Goal: Task Accomplishment & Management: Manage account settings

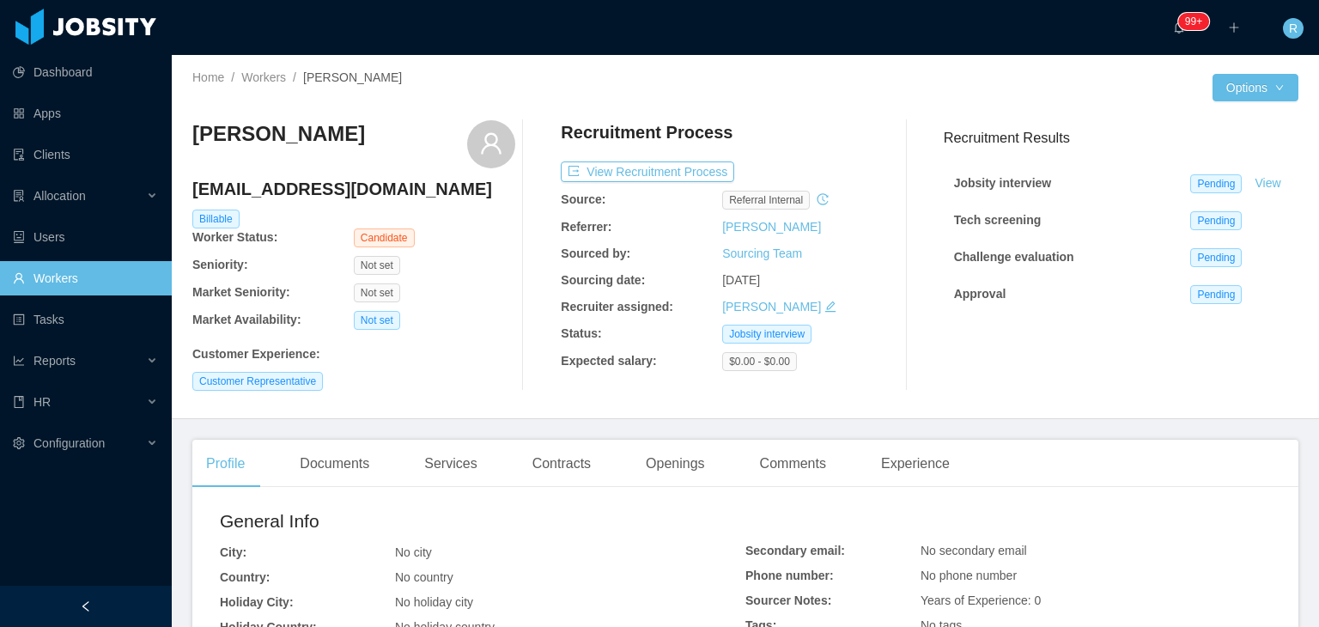
click at [103, 271] on link "Workers" at bounding box center [85, 278] width 145 height 34
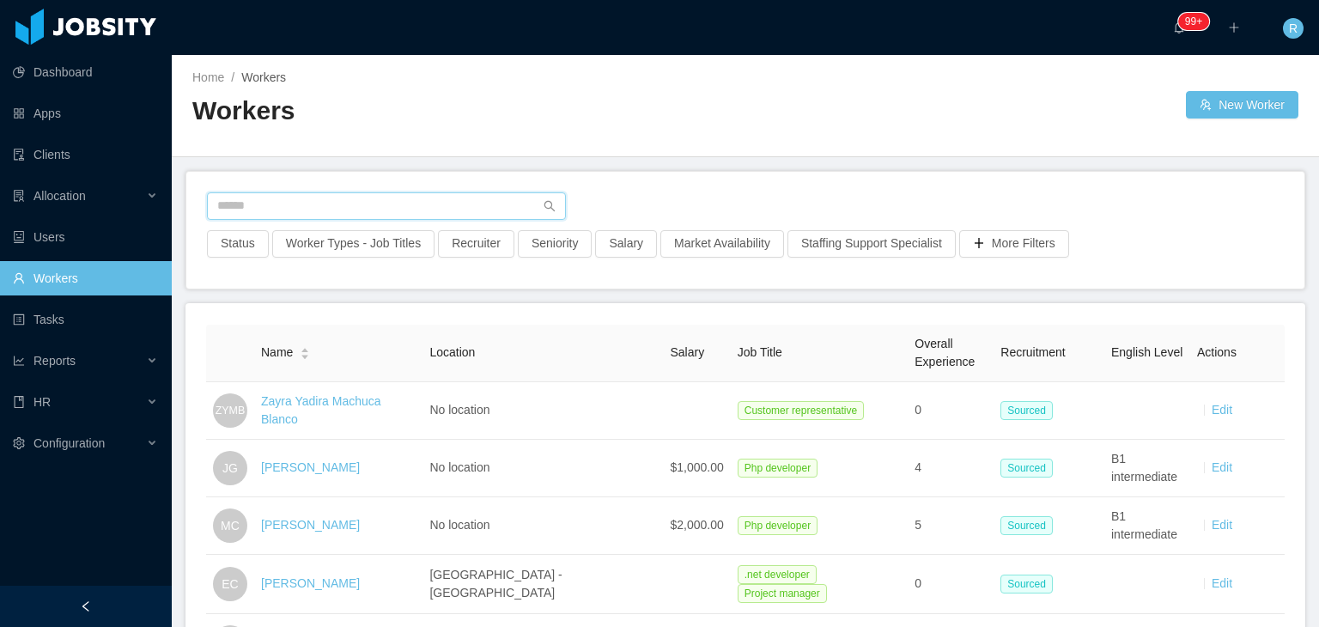
click at [392, 203] on input "text" at bounding box center [386, 205] width 359 height 27
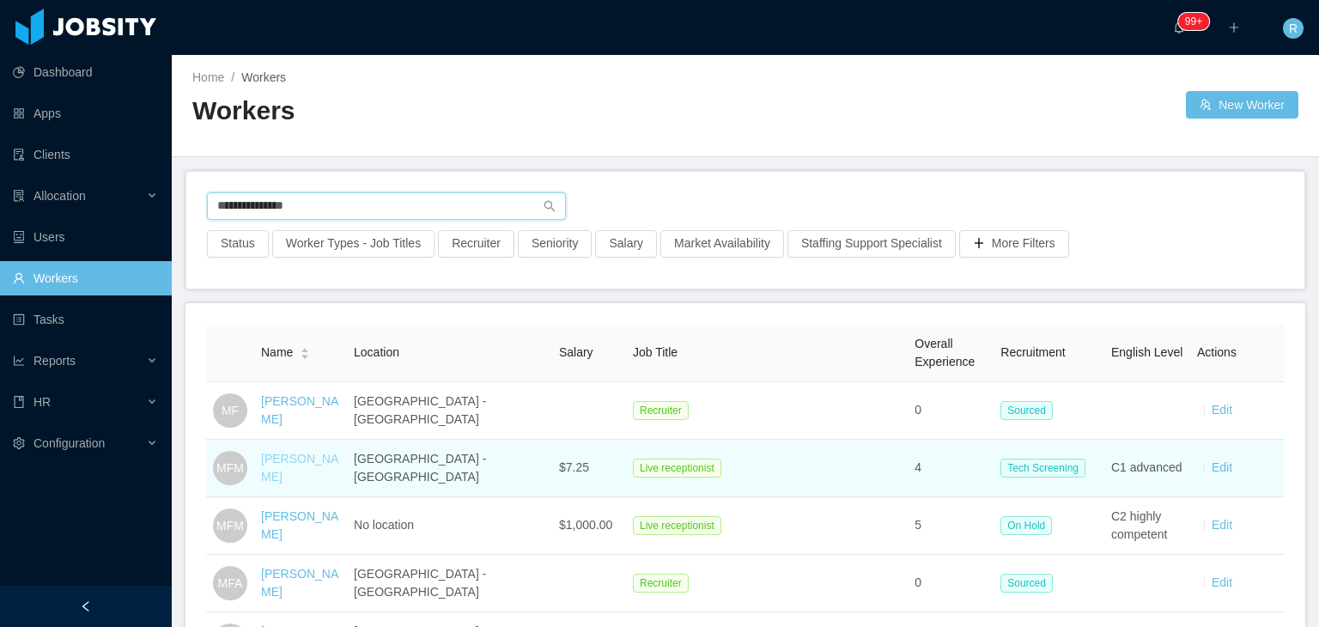
type input "**********"
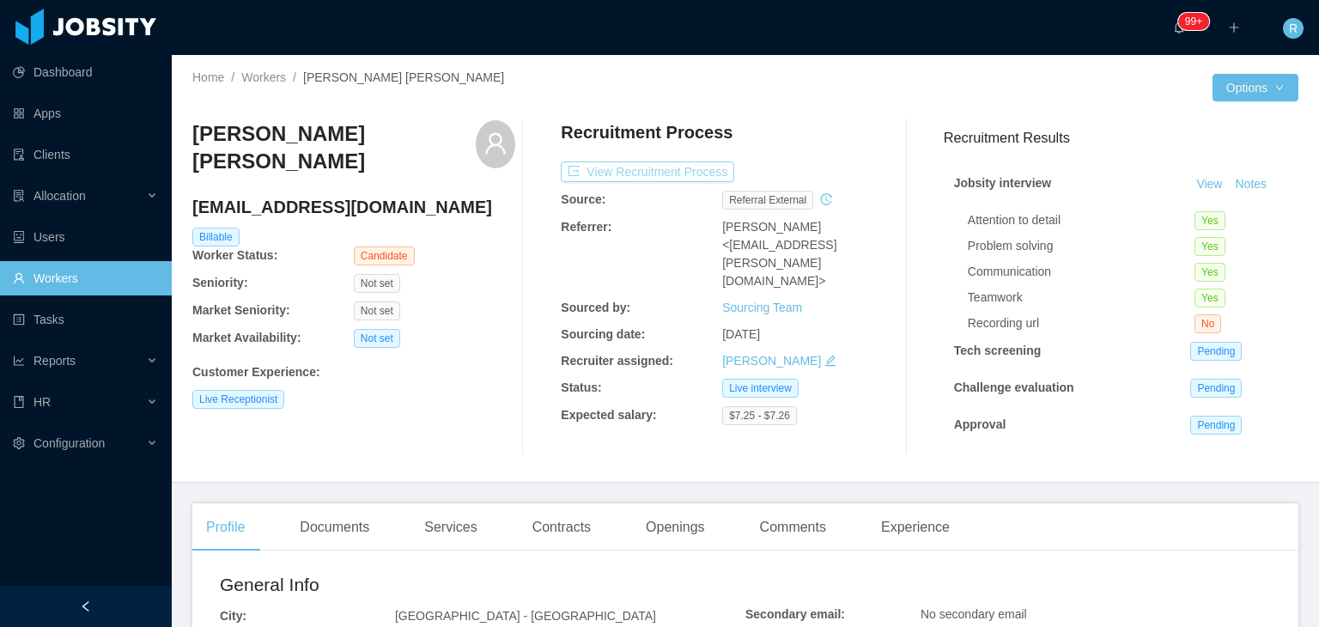
click at [627, 174] on button "View Recruitment Process" at bounding box center [647, 171] width 173 height 21
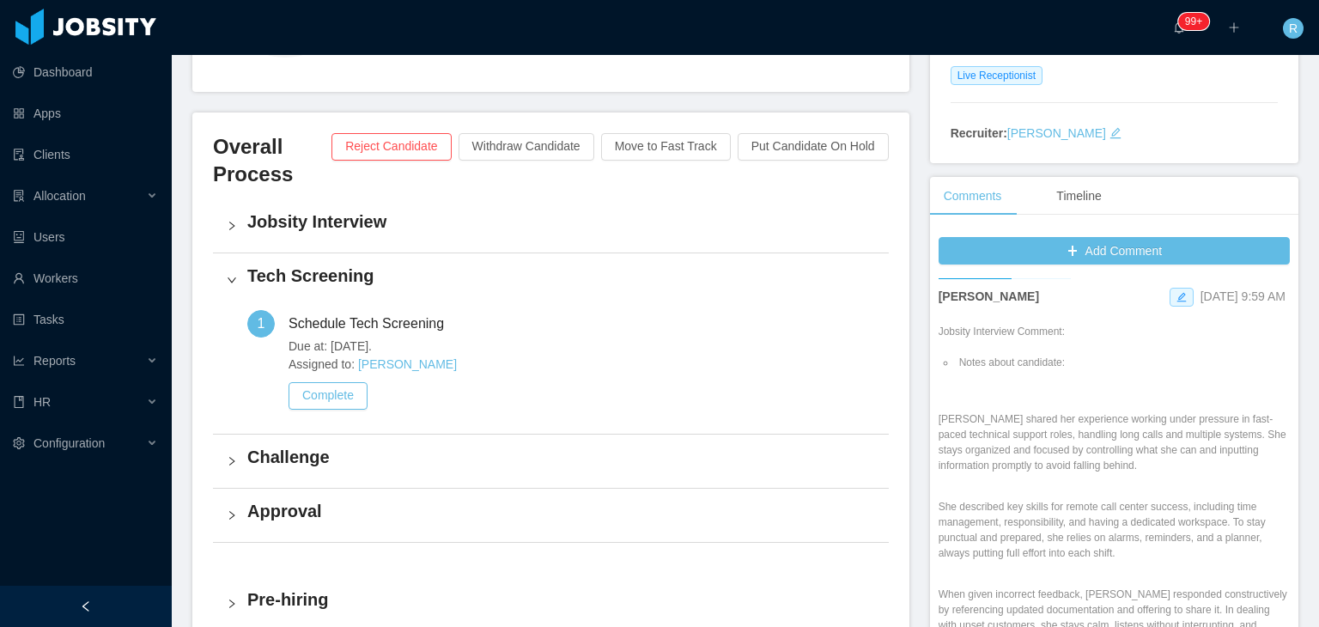
scroll to position [422, 0]
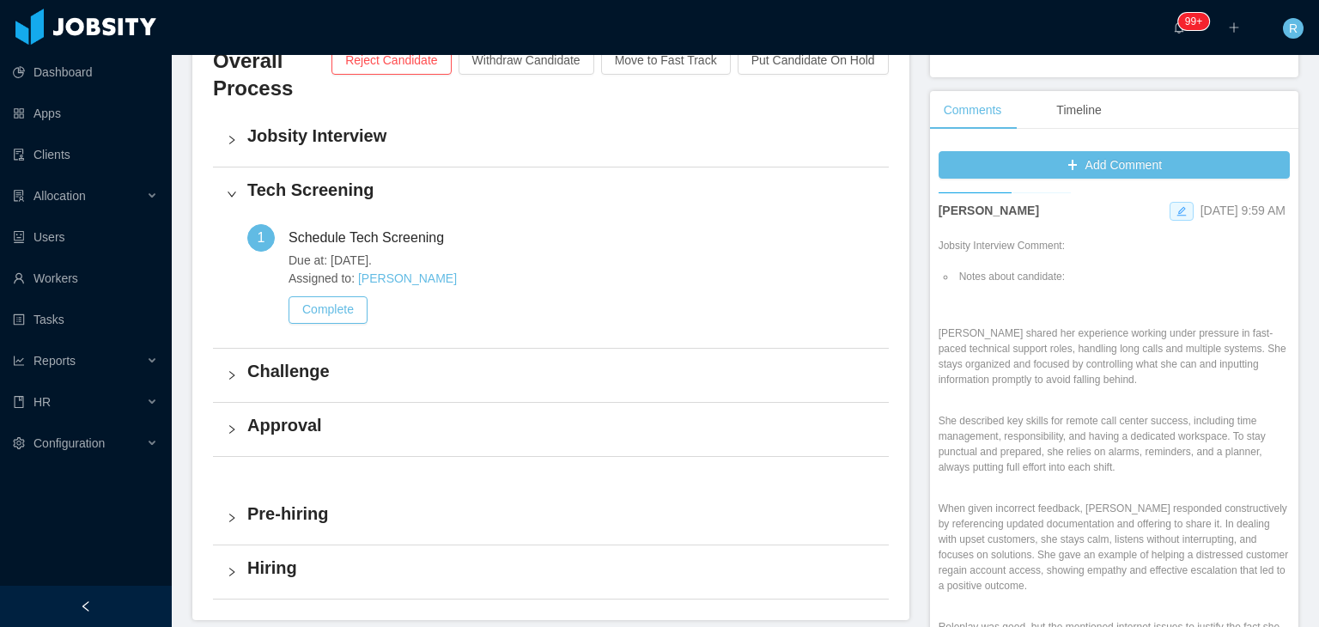
click at [1176, 206] on icon "icon: edit" at bounding box center [1180, 210] width 9 height 9
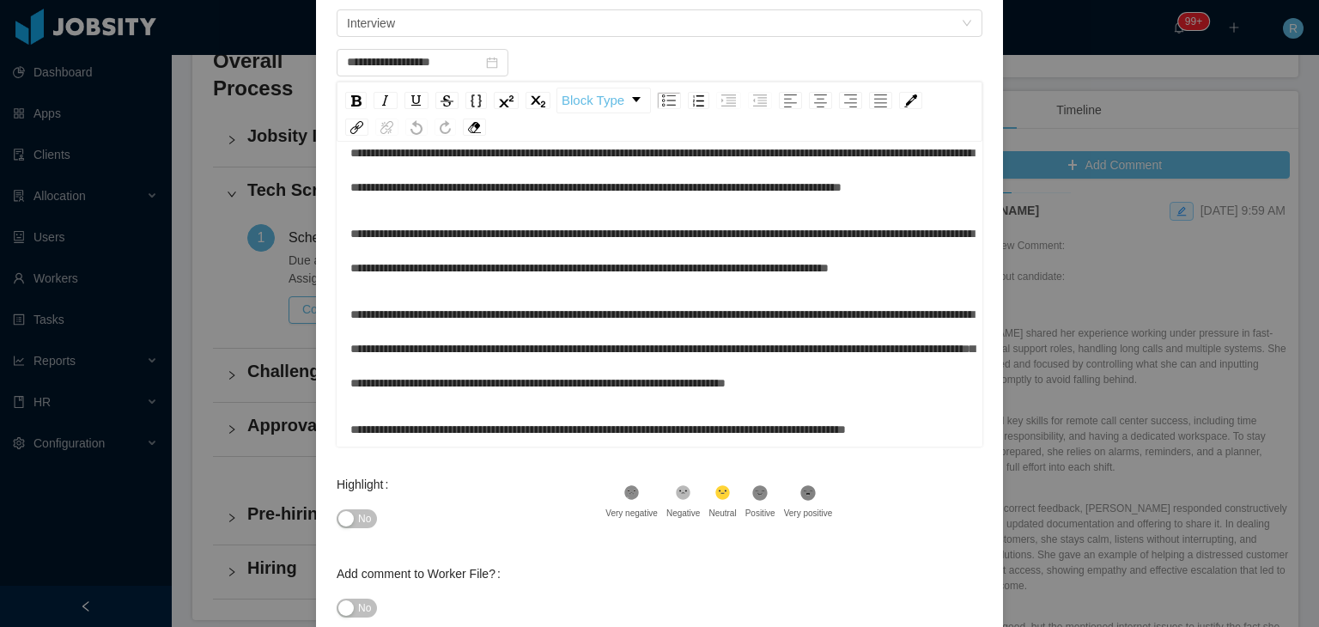
scroll to position [252, 0]
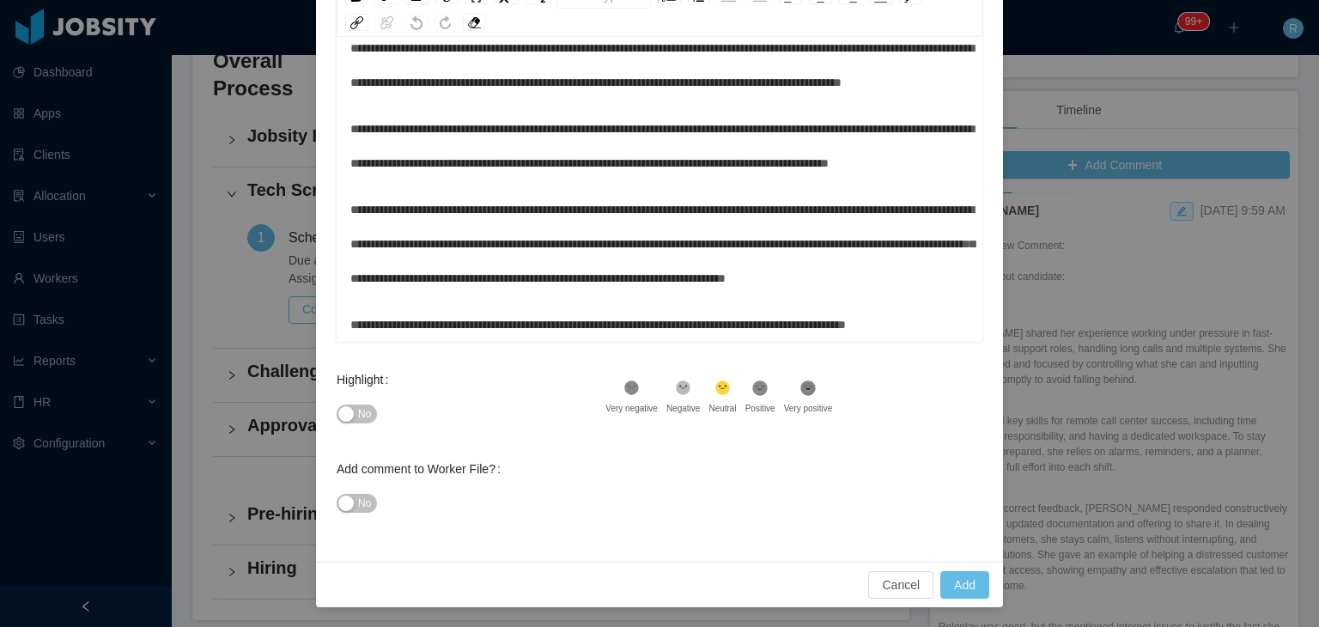
drag, startPoint x: 747, startPoint y: 245, endPoint x: 845, endPoint y: 317, distance: 121.6
click at [747, 245] on div "**********" at bounding box center [659, 243] width 619 height 103
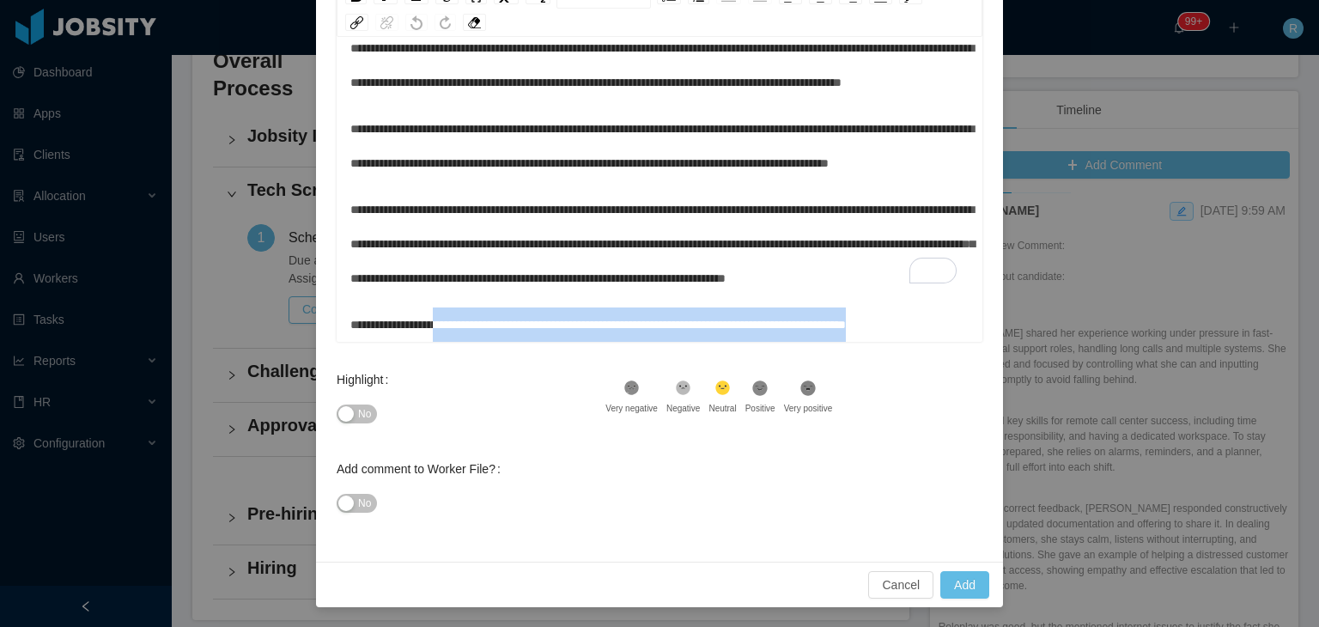
drag, startPoint x: 485, startPoint y: 322, endPoint x: 452, endPoint y: 290, distance: 46.2
click at [452, 307] on div "**********" at bounding box center [659, 324] width 619 height 34
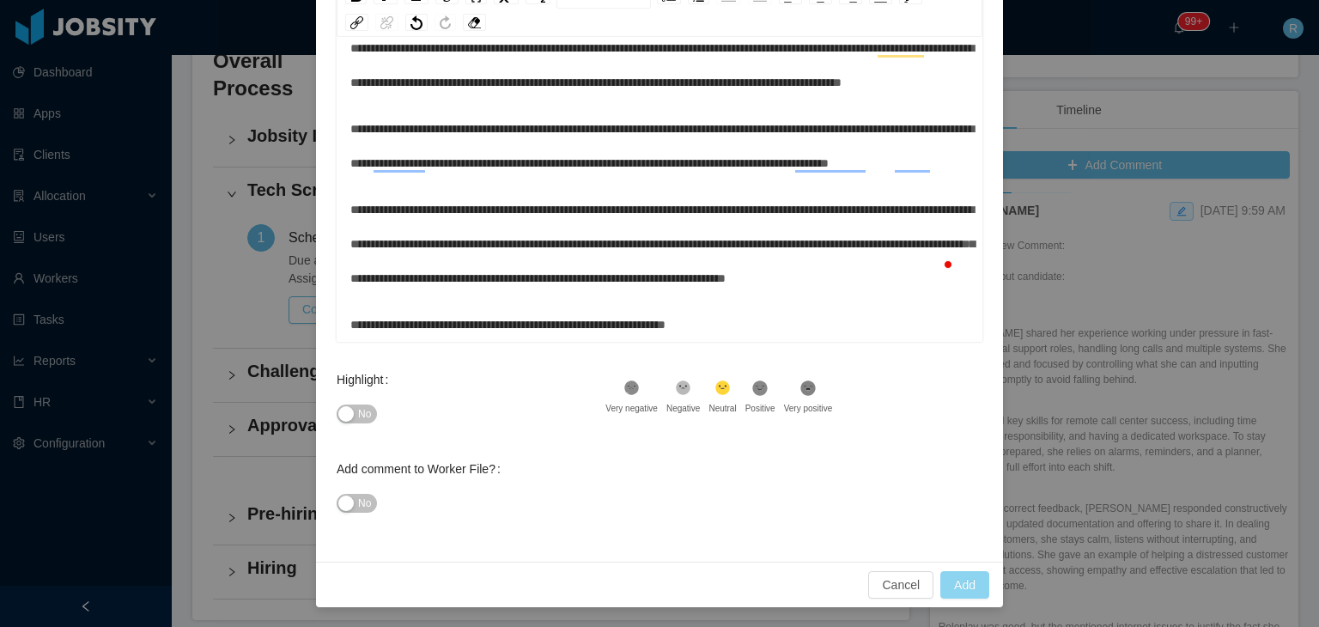
click at [962, 588] on button "Add" at bounding box center [964, 584] width 49 height 27
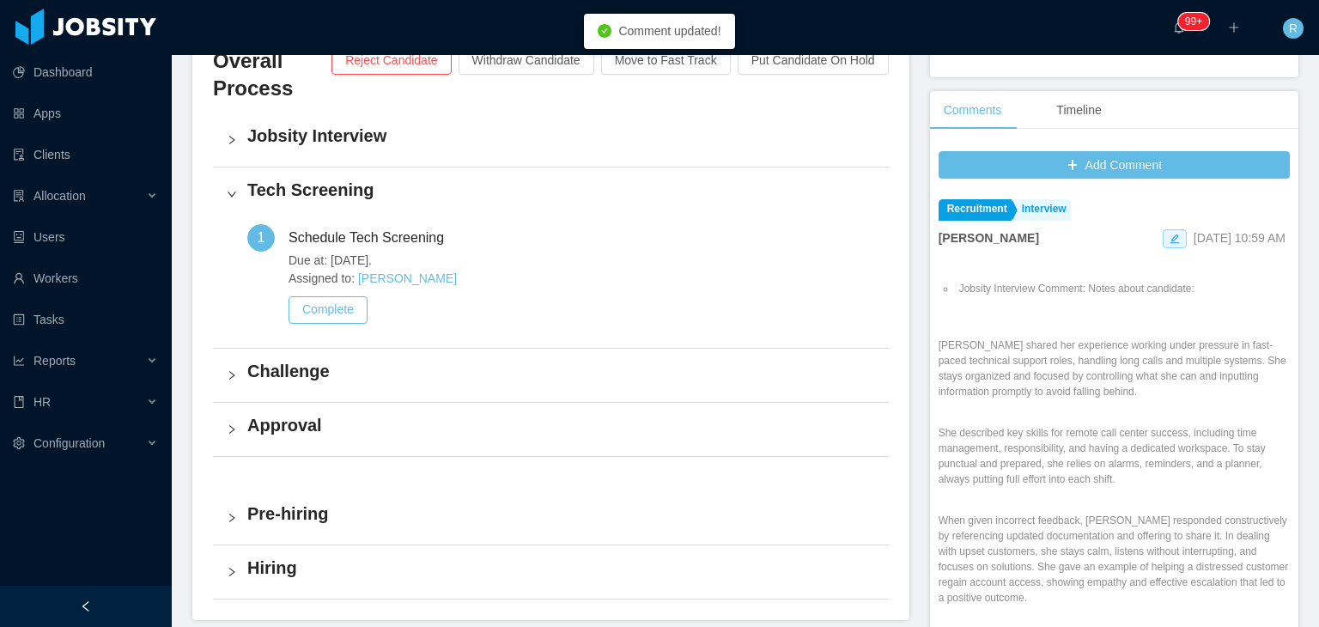
scroll to position [11, 0]
click at [1169, 234] on icon "icon: edit" at bounding box center [1174, 239] width 10 height 10
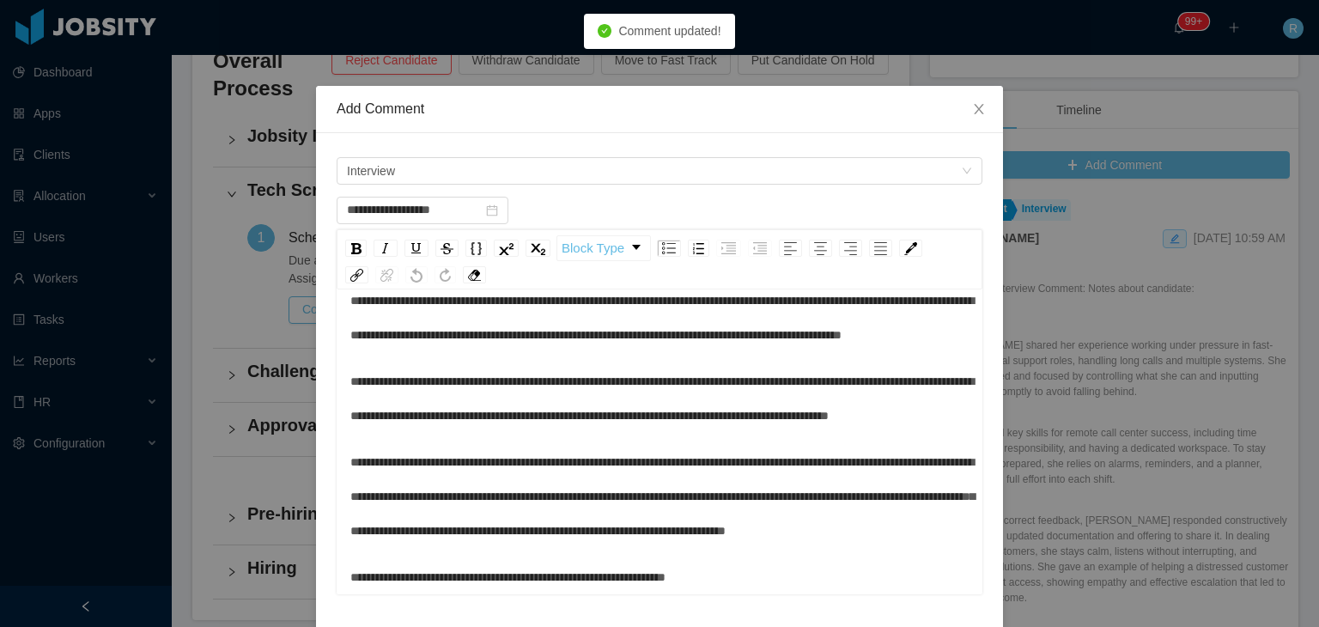
scroll to position [187, 0]
click at [769, 574] on div "**********" at bounding box center [659, 577] width 619 height 34
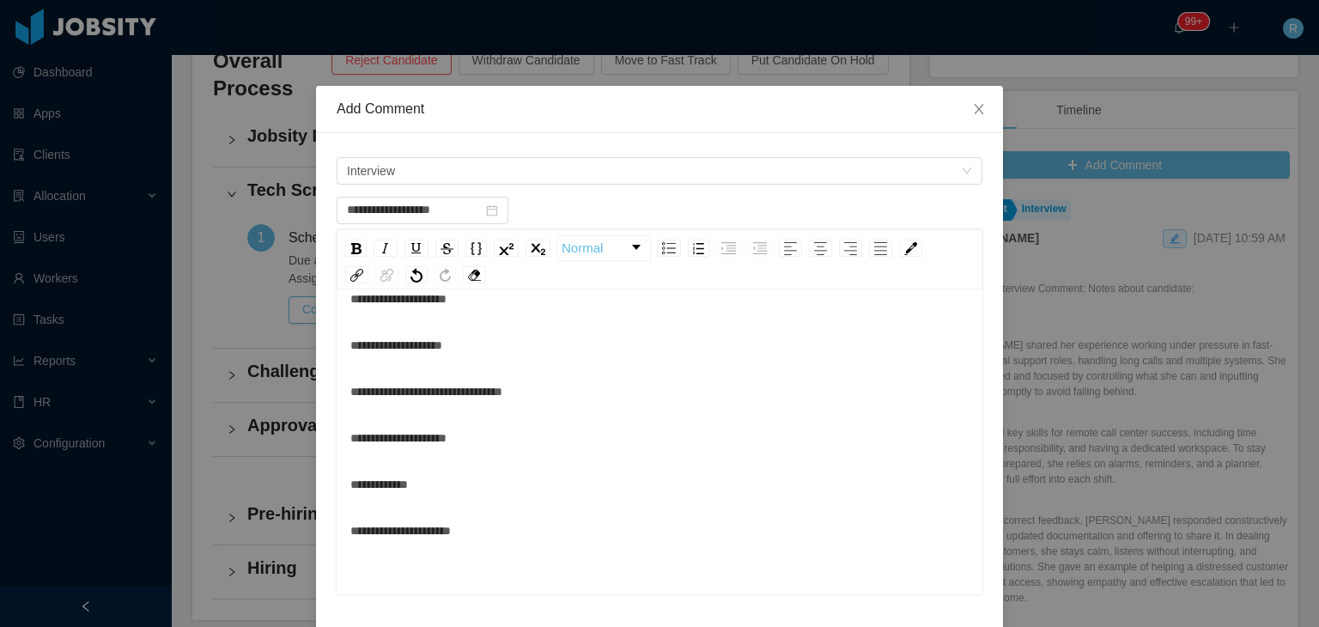
scroll to position [0, 0]
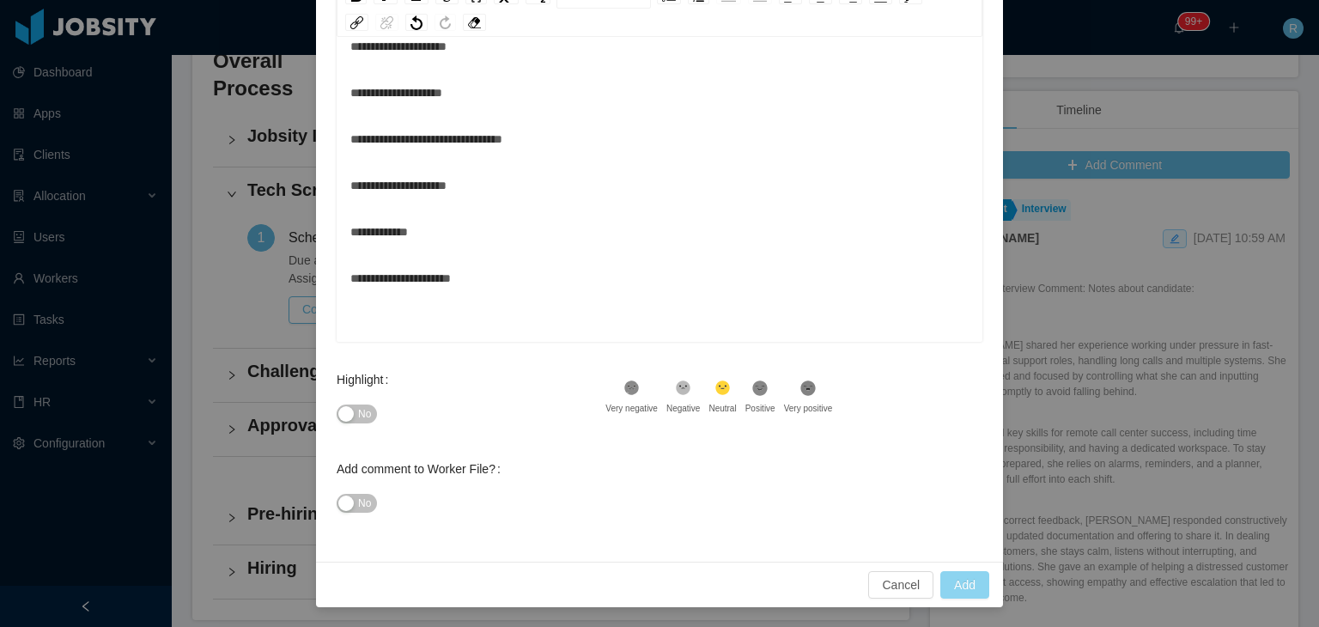
click at [970, 581] on button "Add" at bounding box center [964, 584] width 49 height 27
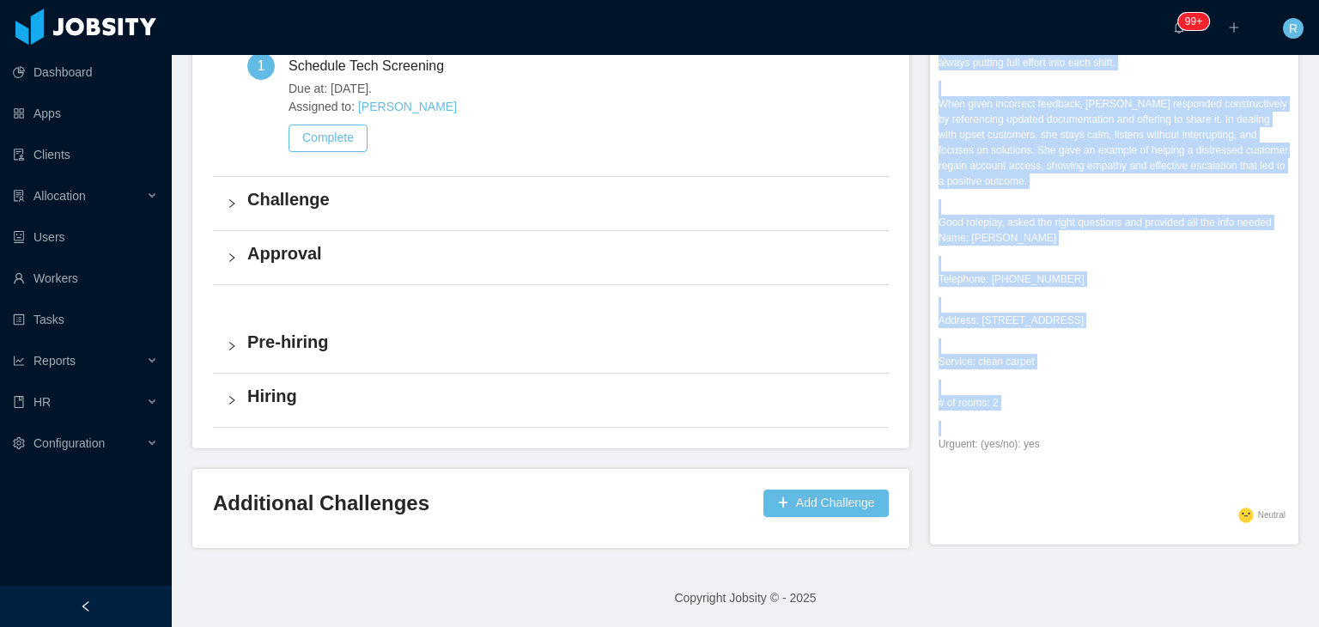
drag, startPoint x: 931, startPoint y: 146, endPoint x: 1073, endPoint y: 432, distance: 319.5
click at [1073, 432] on div "Jobsity Interview Comment: Notes about candidate: [PERSON_NAME] shared her expe…" at bounding box center [1113, 176] width 351 height 654
copy div "Lore Ipsumdol sitame con adipiscing elitsed doeiu temporin ut labo-etdol magnaa…"
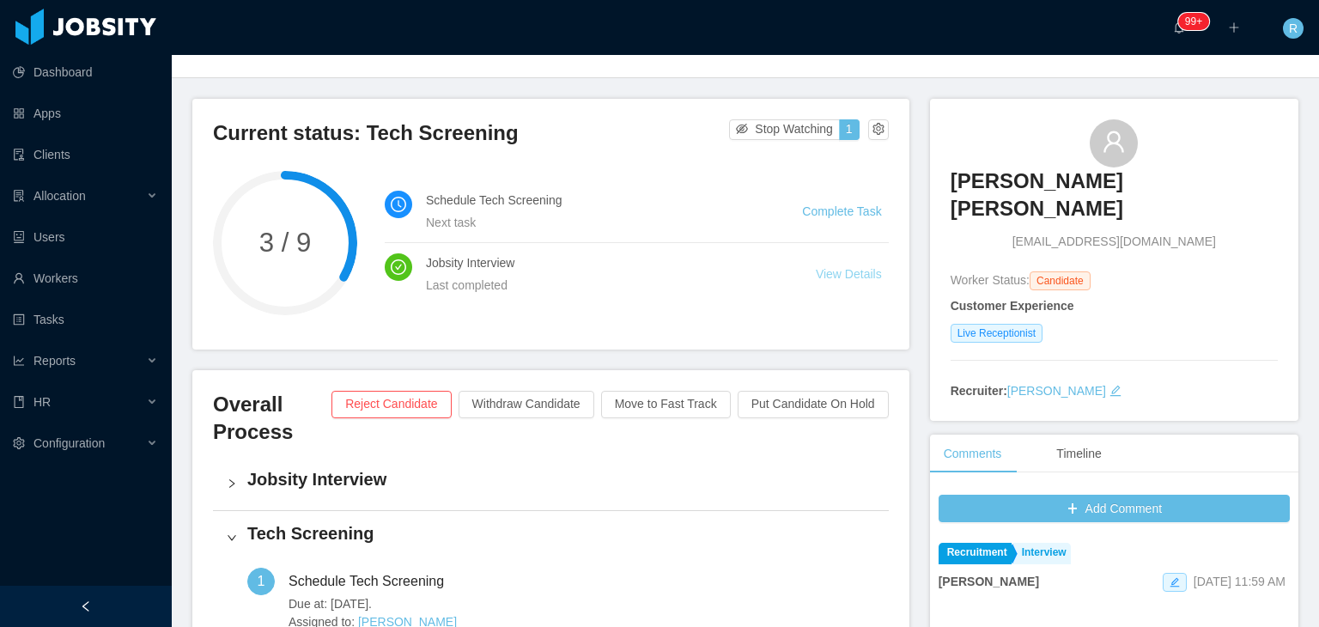
click at [859, 276] on link "View Details" at bounding box center [849, 274] width 66 height 14
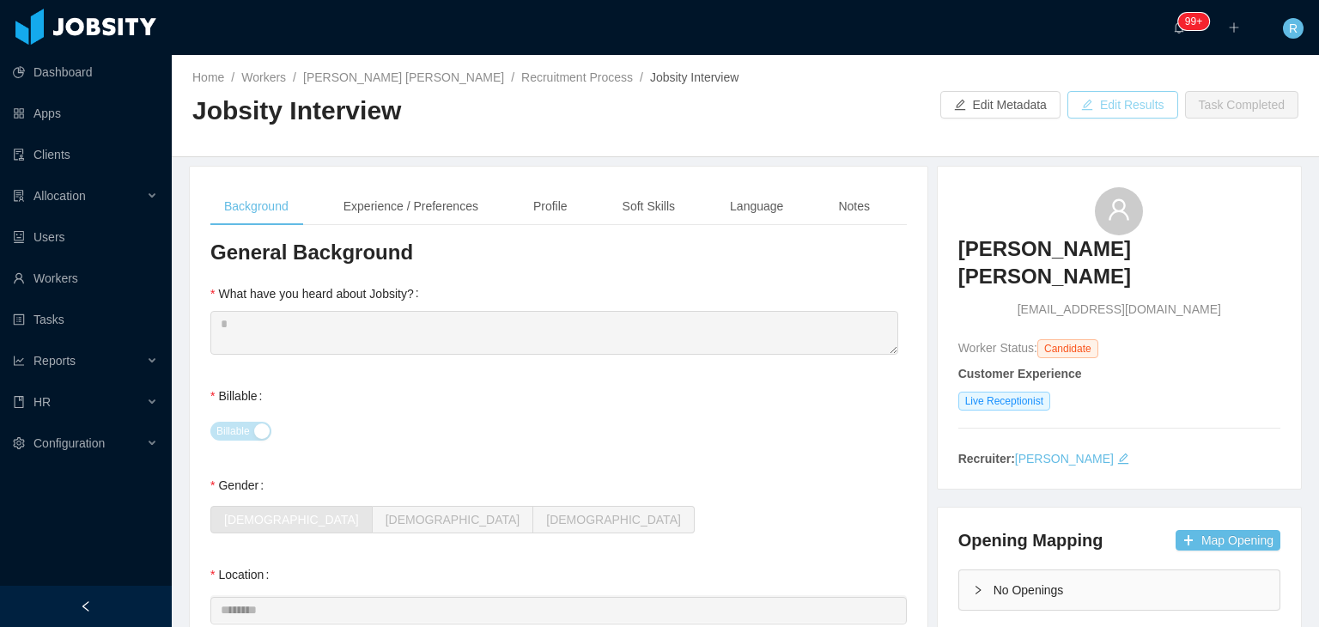
click at [1109, 106] on button "Edit Results" at bounding box center [1122, 104] width 111 height 27
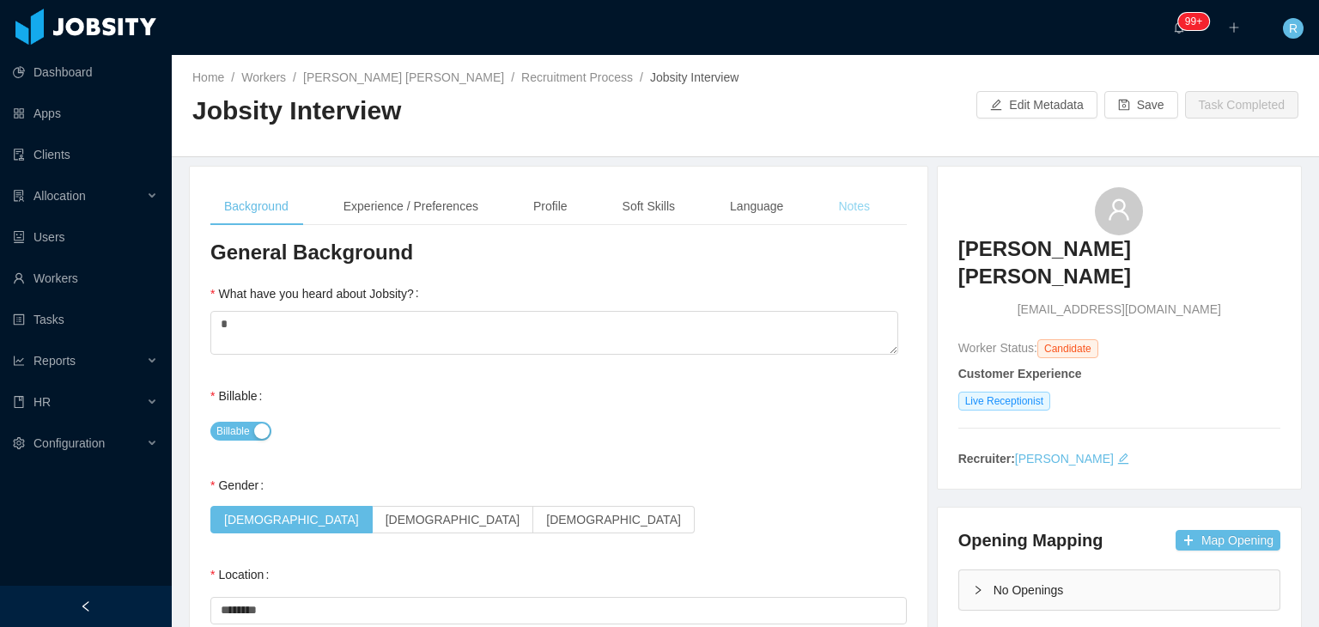
click at [841, 210] on div "Notes" at bounding box center [853, 206] width 59 height 39
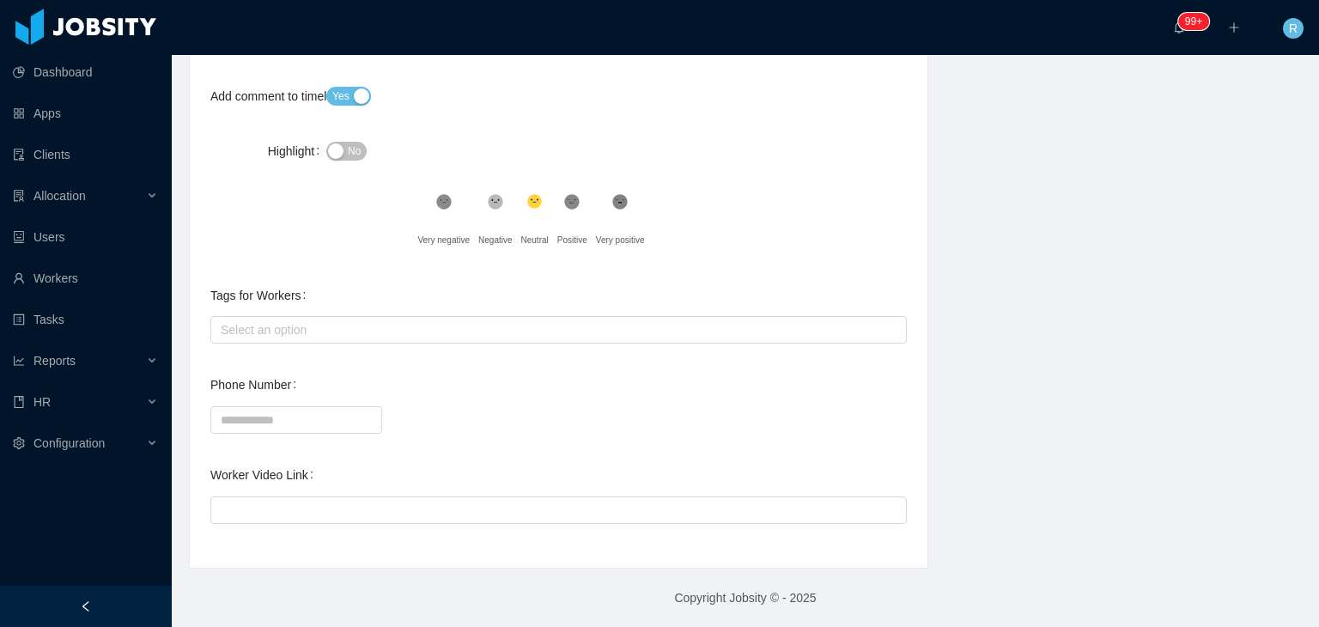
drag, startPoint x: 228, startPoint y: 465, endPoint x: 600, endPoint y: 179, distance: 469.2
click at [600, 179] on div "**********" at bounding box center [558, 73] width 696 height 947
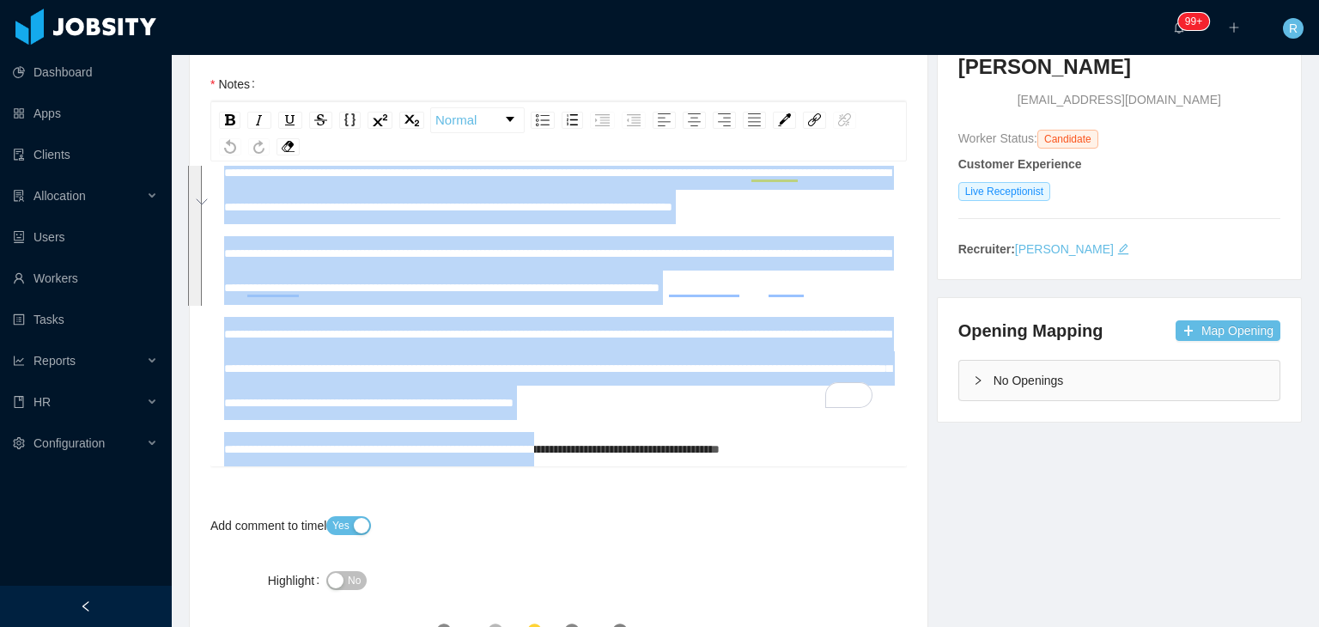
click at [788, 416] on div "**********" at bounding box center [559, 368] width 670 height 103
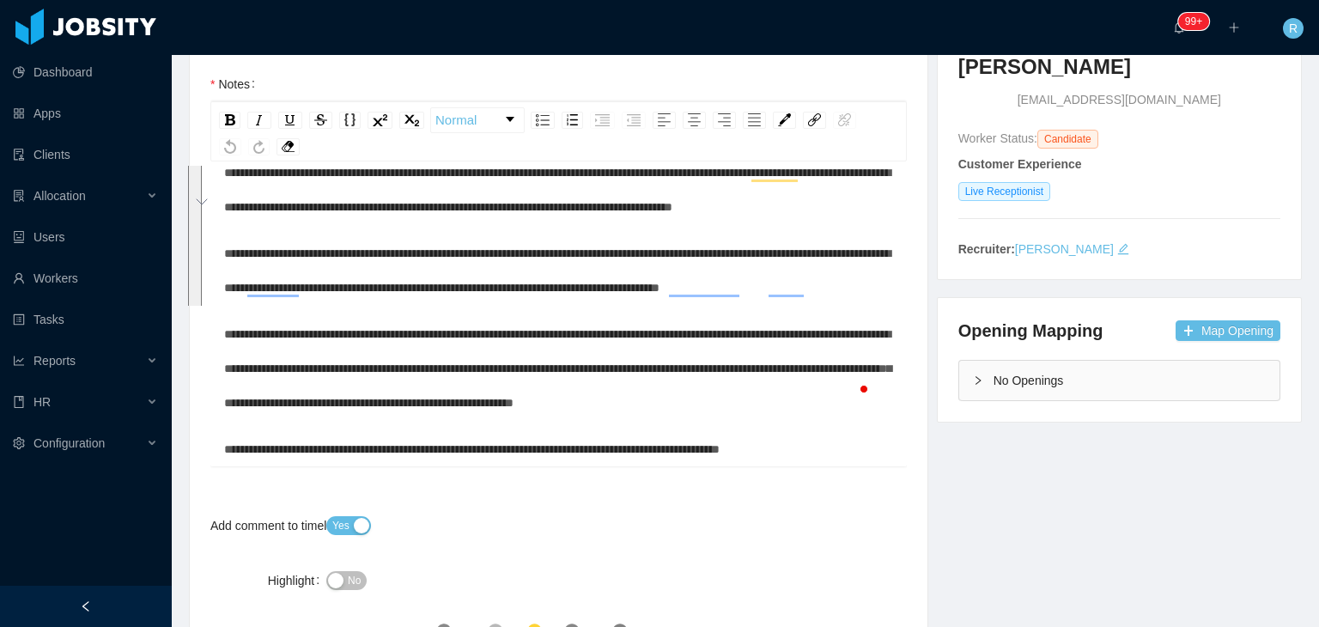
click at [835, 454] on div "**********" at bounding box center [559, 449] width 670 height 34
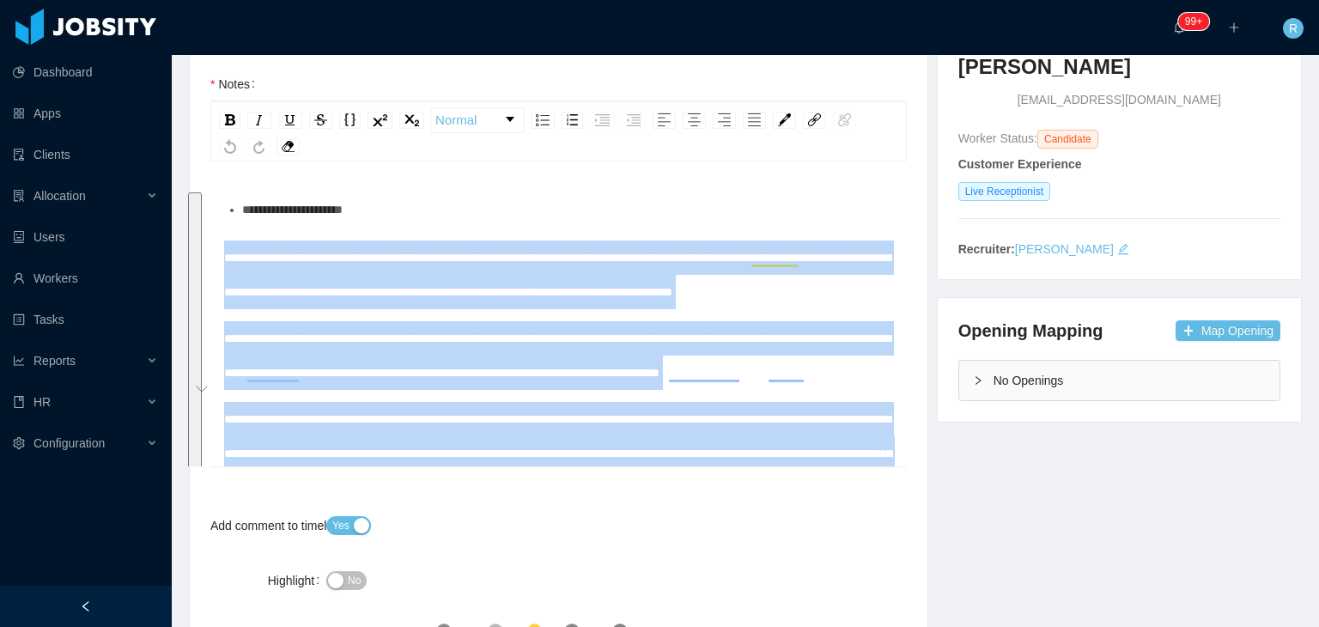
drag, startPoint x: 837, startPoint y: 451, endPoint x: 195, endPoint y: 255, distance: 671.4
click at [195, 255] on div "Background Experience / Preferences Profile Soft Skills Language Notes General …" at bounding box center [559, 477] width 738 height 1040
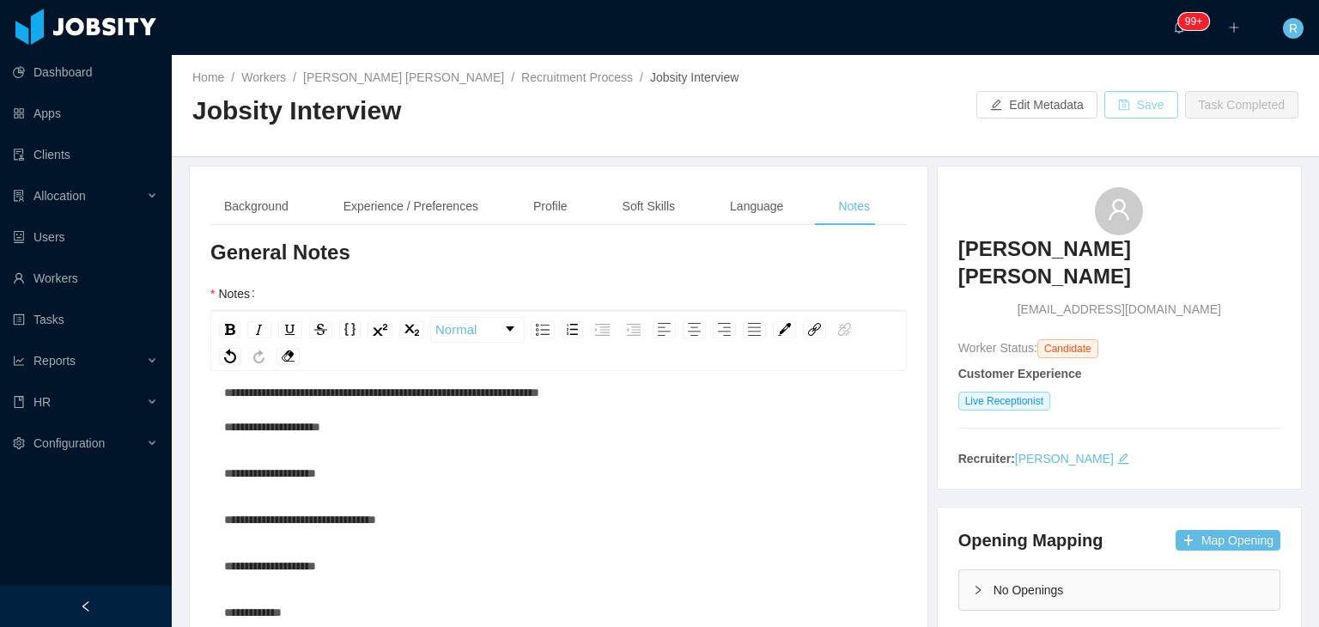
click at [1130, 107] on button "Save" at bounding box center [1141, 104] width 74 height 27
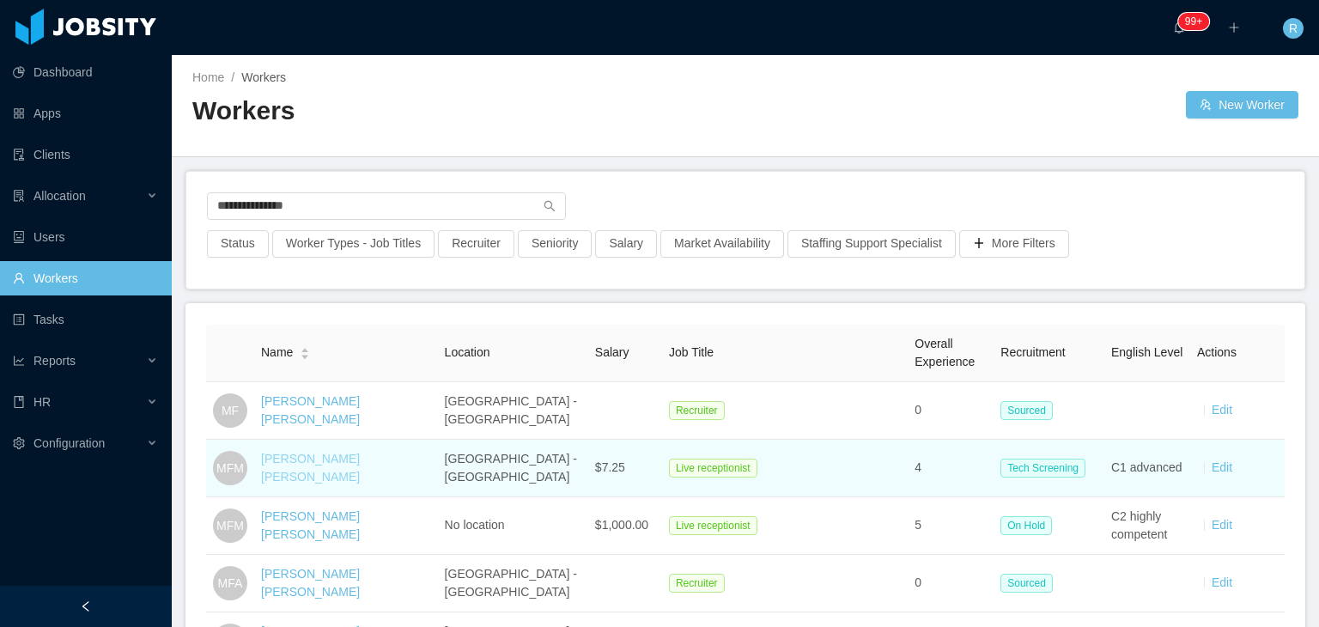
click at [339, 470] on link "Maria Fernanda Martinez" at bounding box center [310, 468] width 99 height 32
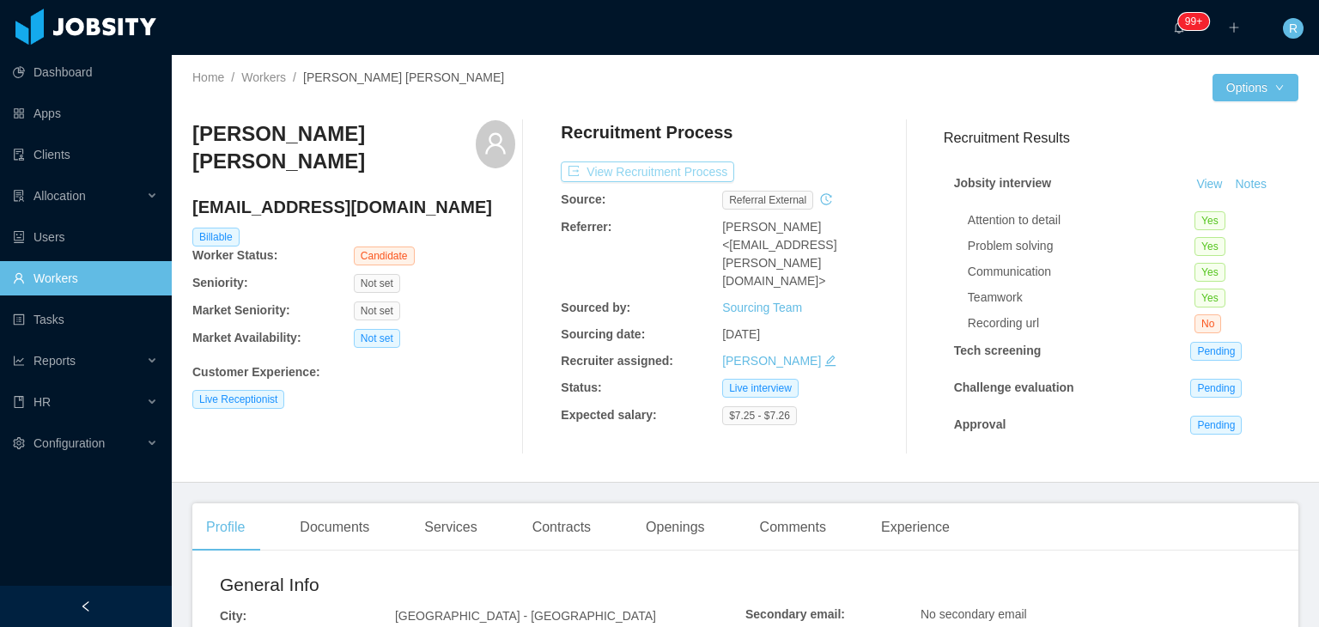
click at [676, 166] on button "View Recruitment Process" at bounding box center [647, 171] width 173 height 21
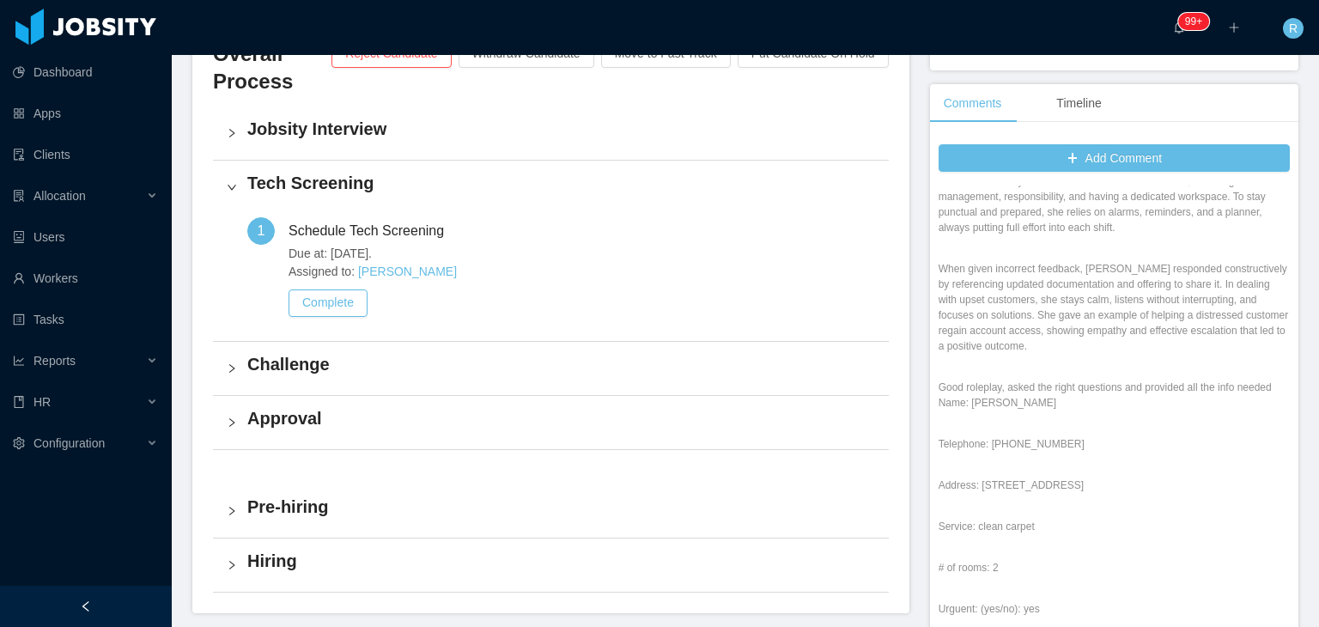
scroll to position [258, 0]
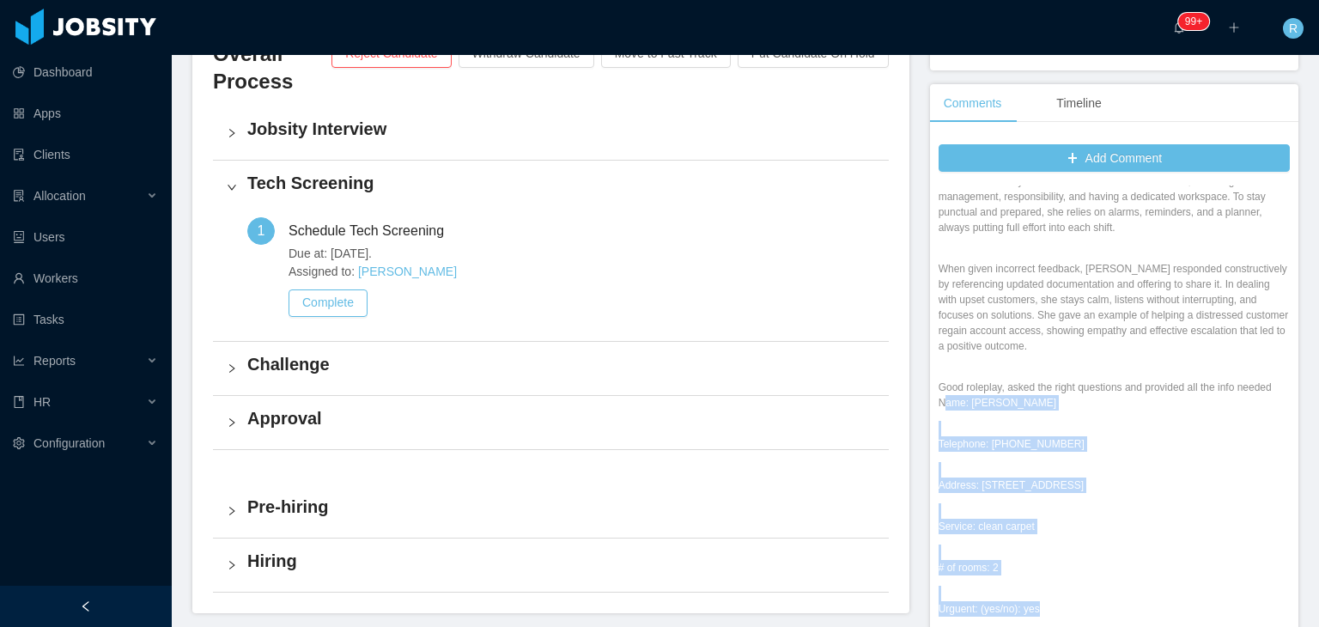
drag, startPoint x: 933, startPoint y: 379, endPoint x: 1054, endPoint y: 589, distance: 242.3
click at [1054, 589] on div "Jobsity Interview Comment: Notes about candidate: [PERSON_NAME] shared her expe…" at bounding box center [1113, 341] width 351 height 654
copy div "ame: Michael Thompson Telephone: 7205554392 Address: 8429 East Jefferson Place …"
click at [979, 380] on p "Good roleplay, asked the right questions and provided all the info needed Name:…" at bounding box center [1113, 395] width 351 height 31
